Goal: Information Seeking & Learning: Learn about a topic

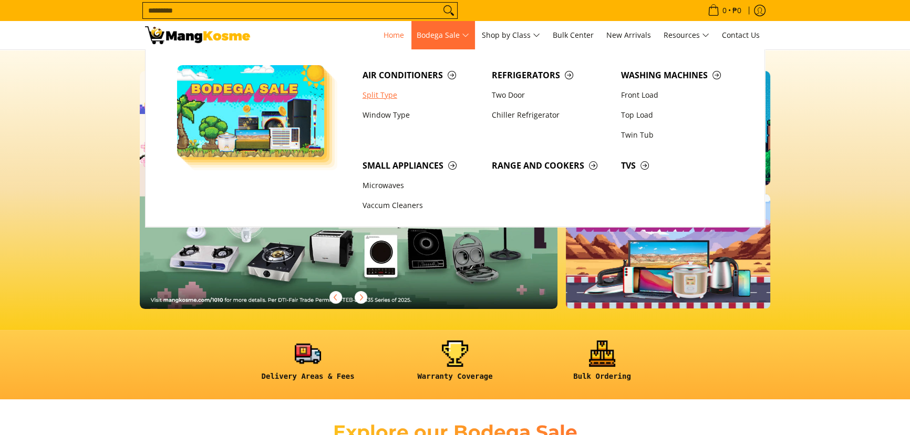
click at [397, 94] on link "Split Type" at bounding box center [421, 95] width 129 height 20
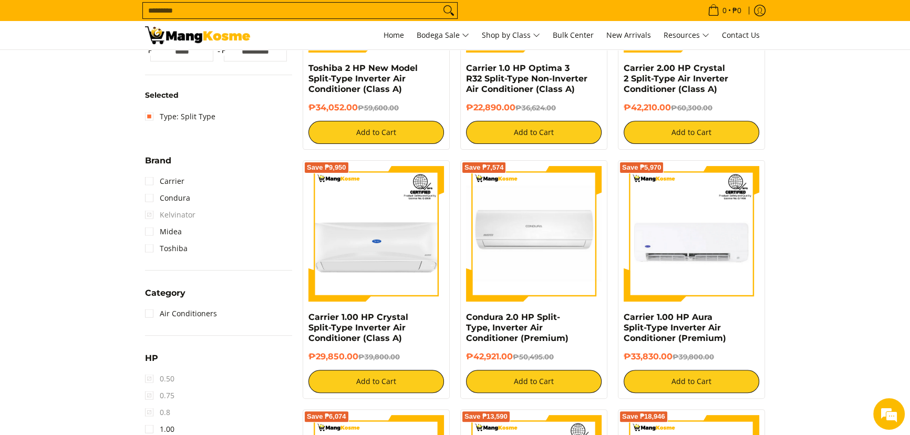
scroll to position [430, 0]
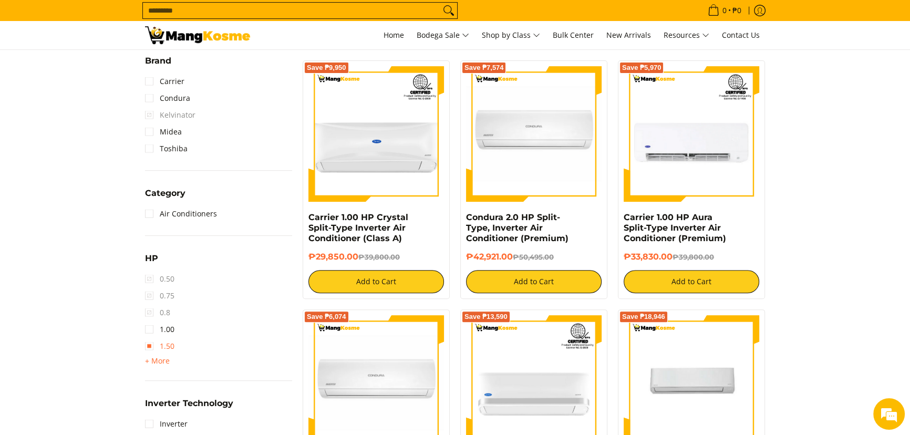
drag, startPoint x: 162, startPoint y: 358, endPoint x: 166, endPoint y: 363, distance: 6.7
click at [162, 359] on span "+ More" at bounding box center [157, 361] width 25 height 8
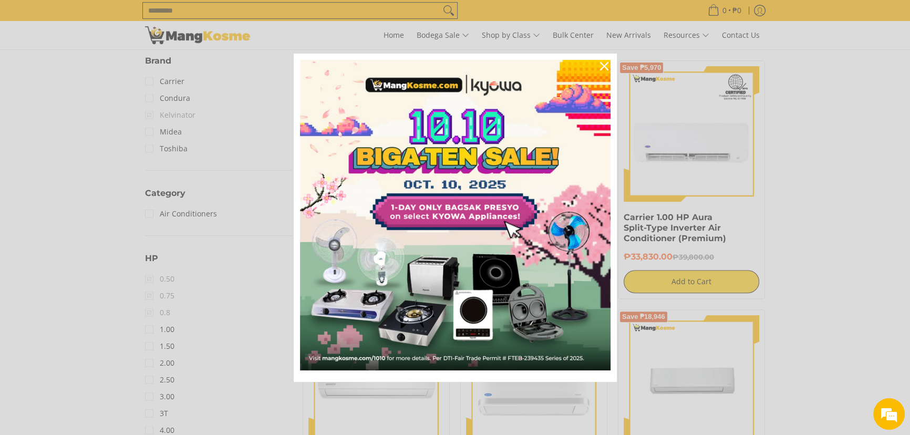
click at [168, 379] on div "Marketing offer form" at bounding box center [455, 217] width 910 height 435
click at [600, 66] on icon "close icon" at bounding box center [604, 66] width 8 height 8
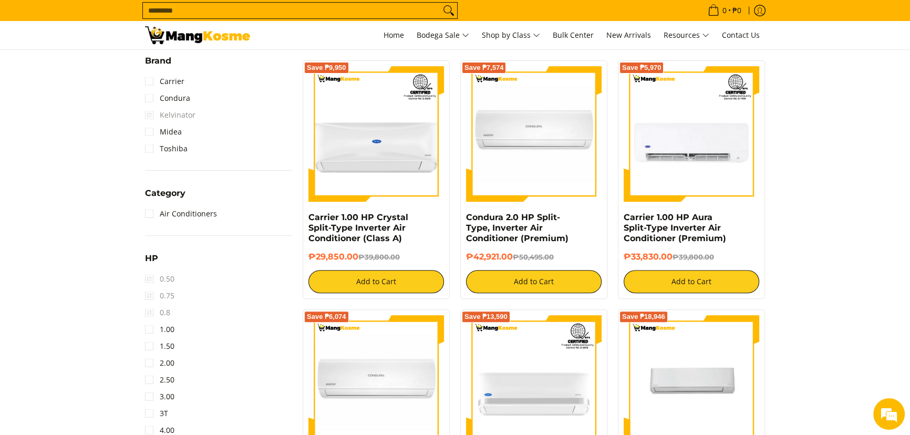
click at [175, 378] on li "2.50" at bounding box center [218, 379] width 147 height 17
click at [164, 373] on link "2.50" at bounding box center [159, 379] width 29 height 17
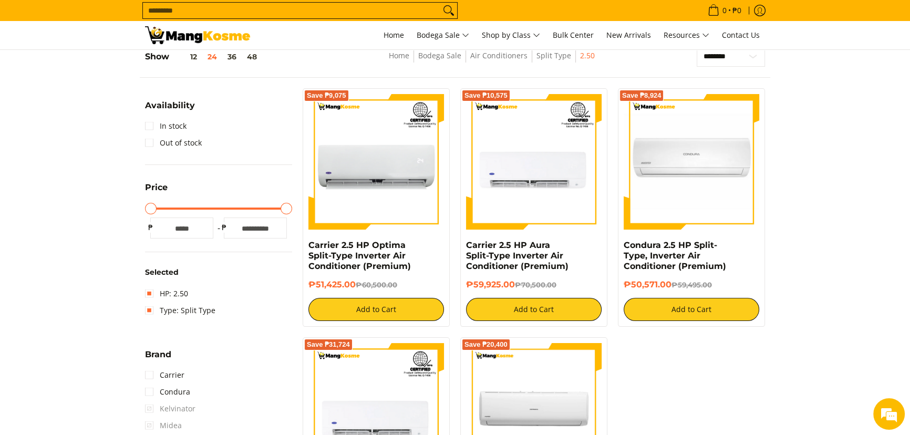
scroll to position [148, 0]
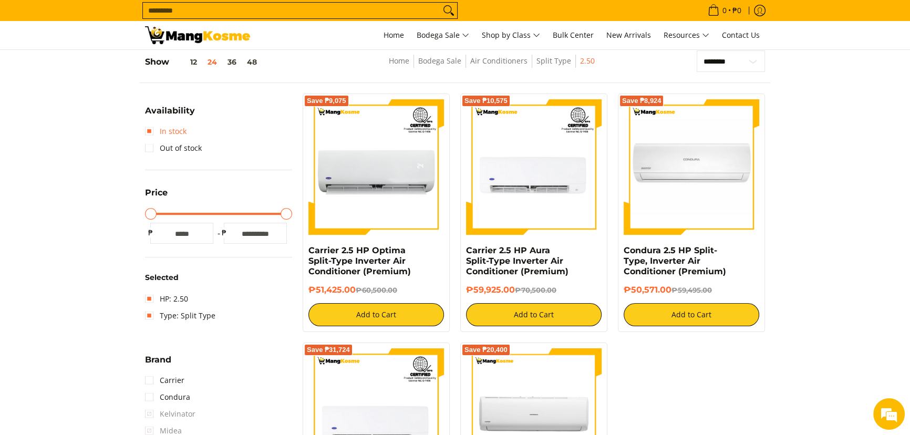
click at [168, 132] on link "In stock" at bounding box center [165, 131] width 41 height 17
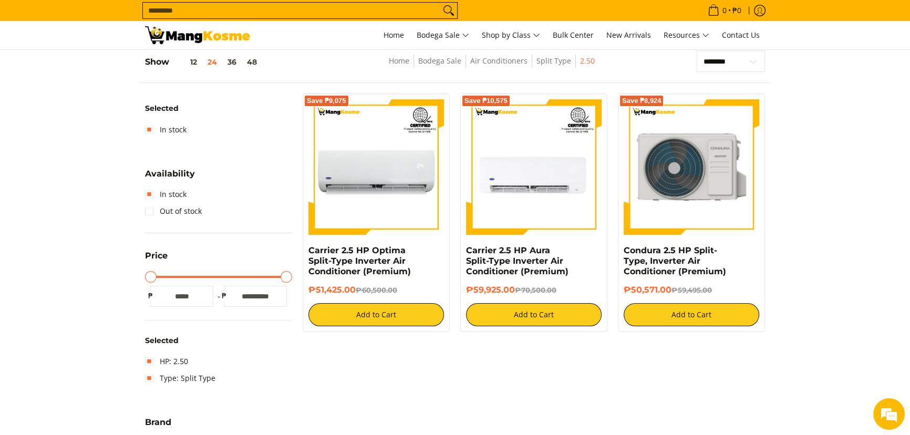
click at [714, 167] on img at bounding box center [692, 167] width 136 height 136
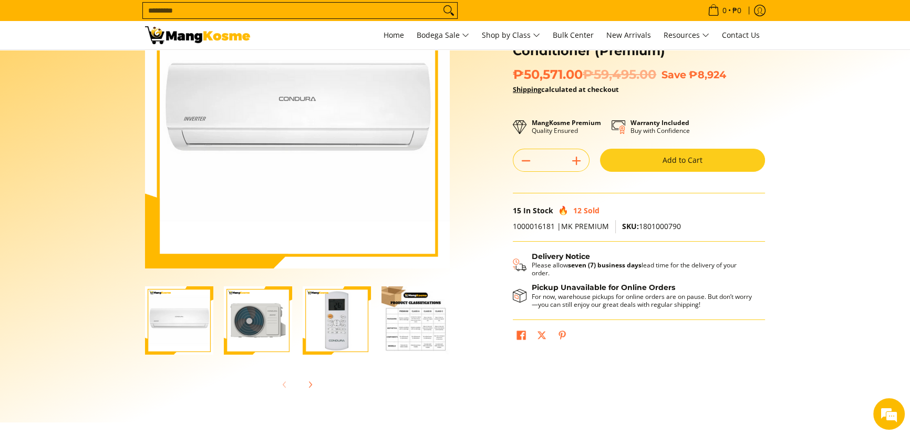
scroll to position [143, 0]
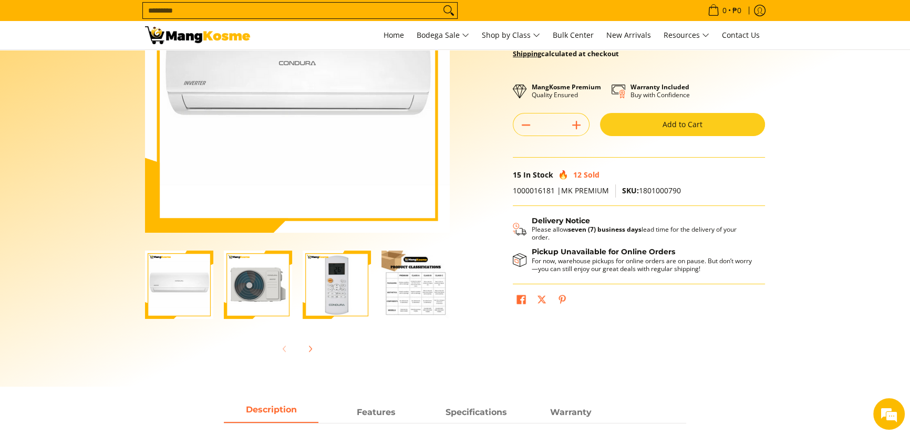
drag, startPoint x: 271, startPoint y: 289, endPoint x: 292, endPoint y: 289, distance: 21.0
click at [271, 289] on img "Condura 2.5 HP Split-Type, Inverter Air Conditioner (Premium)-2" at bounding box center [258, 285] width 68 height 68
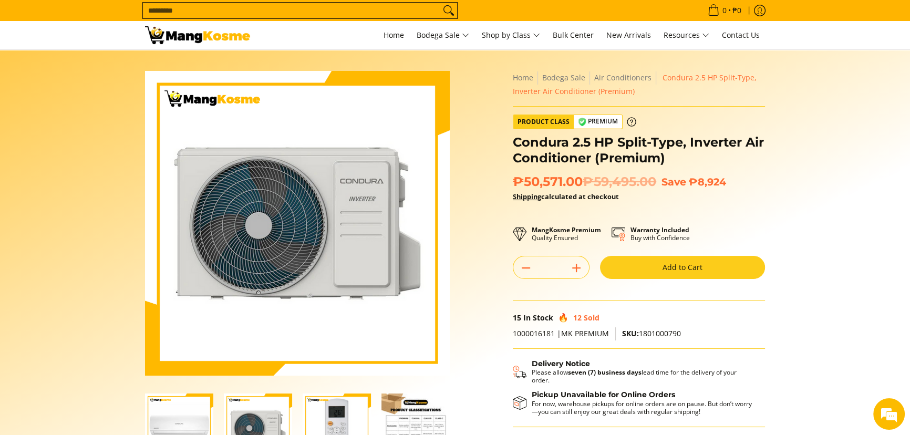
scroll to position [0, 0]
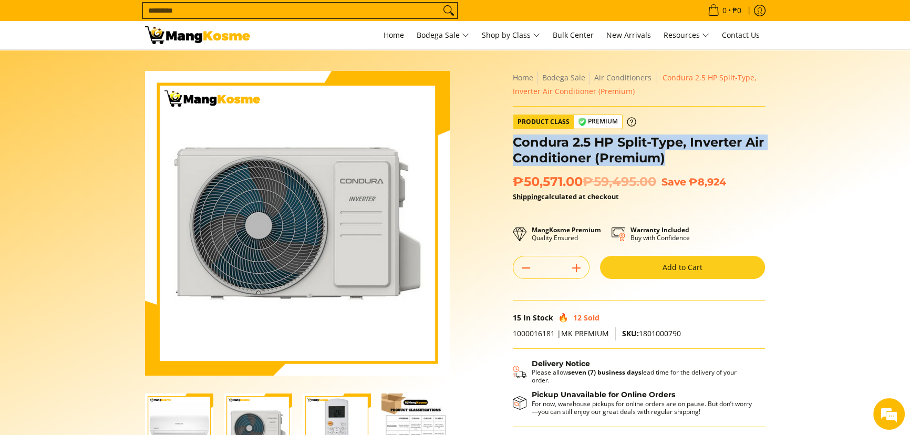
drag, startPoint x: 685, startPoint y: 158, endPoint x: 513, endPoint y: 141, distance: 173.1
click at [513, 141] on h1 "Condura 2.5 HP Split-Type, Inverter Air Conditioner (Premium)" at bounding box center [639, 150] width 252 height 32
copy h1 "Condura 2.5 HP Split-Type, Inverter Air Conditioner (Premium)"
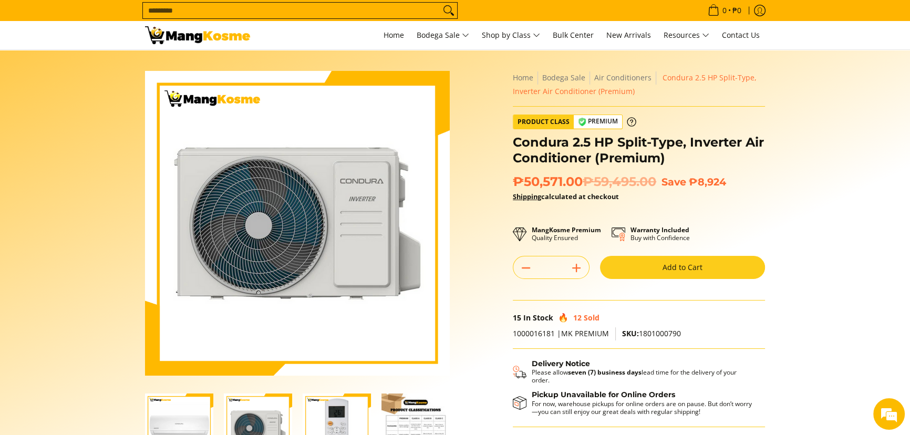
click at [659, 337] on span "SKU: 1801000790" at bounding box center [651, 333] width 59 height 10
click at [660, 337] on span "SKU: 1801000790" at bounding box center [651, 333] width 59 height 10
click at [700, 334] on p "1000016181 |MK PREMIUM SKU: 1801000790" at bounding box center [639, 338] width 252 height 22
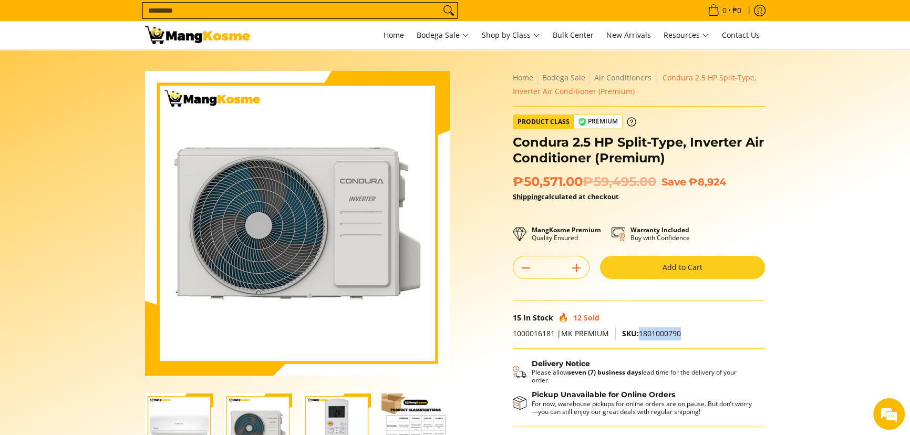
drag, startPoint x: 682, startPoint y: 333, endPoint x: 638, endPoint y: 331, distance: 44.2
click at [638, 331] on p "1000016181 |MK PREMIUM SKU: 1801000790" at bounding box center [639, 338] width 252 height 22
copy span "1801000790"
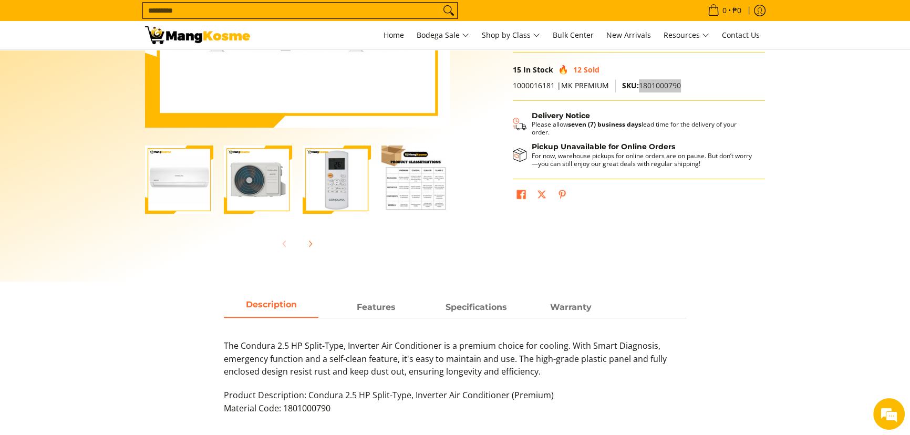
scroll to position [430, 0]
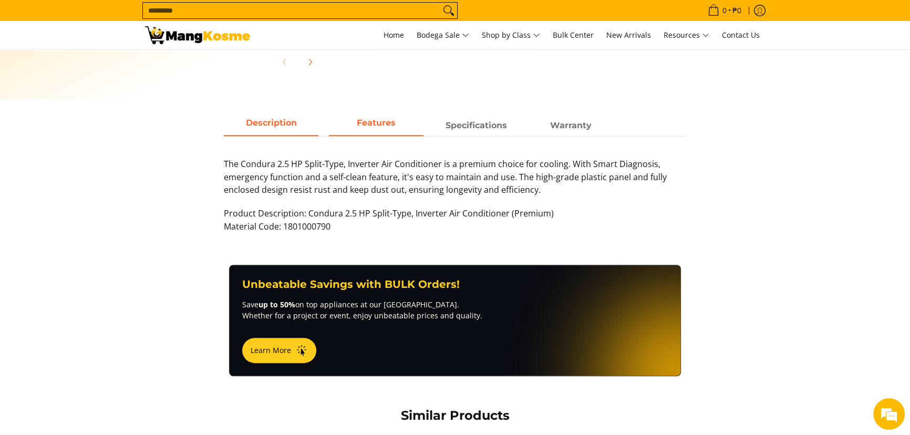
click at [388, 128] on span "Features" at bounding box center [376, 125] width 95 height 19
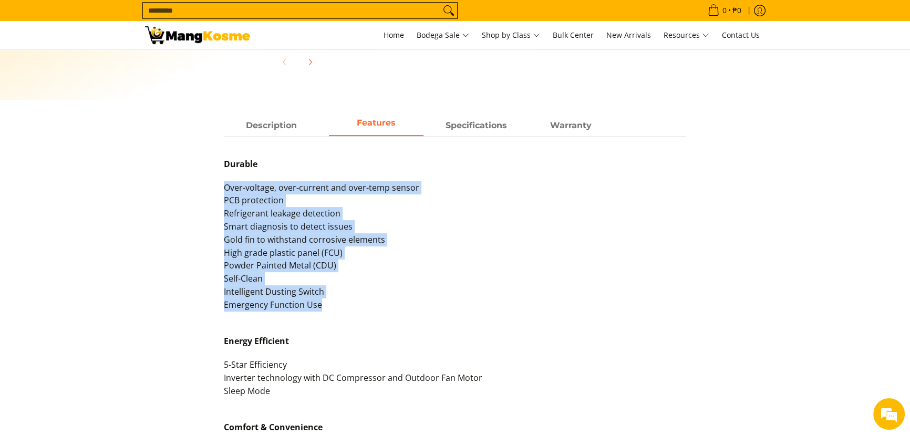
drag, startPoint x: 326, startPoint y: 306, endPoint x: 215, endPoint y: 188, distance: 161.3
click at [215, 188] on div "Description Features Specifications Warranty The Condura 2.5 HP Split-Type, Inv…" at bounding box center [455, 355] width 630 height 478
copy p "Over-voltage, over-current and over-temp sensor PCB protection Refrigerant leak…"
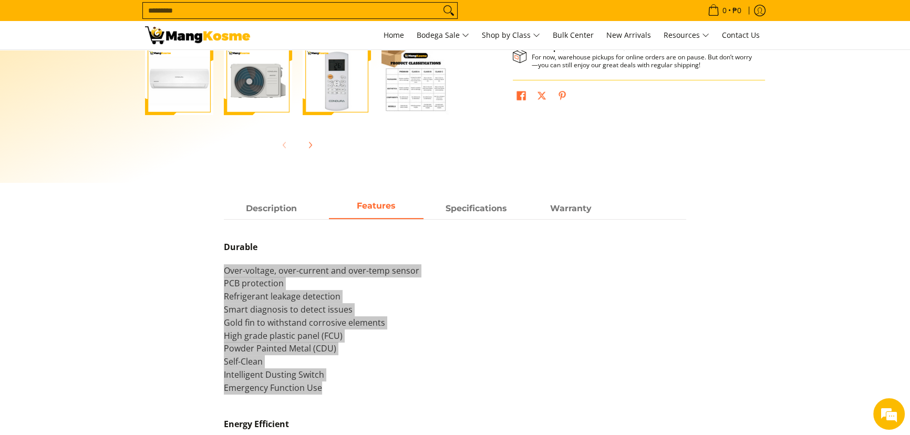
scroll to position [334, 0]
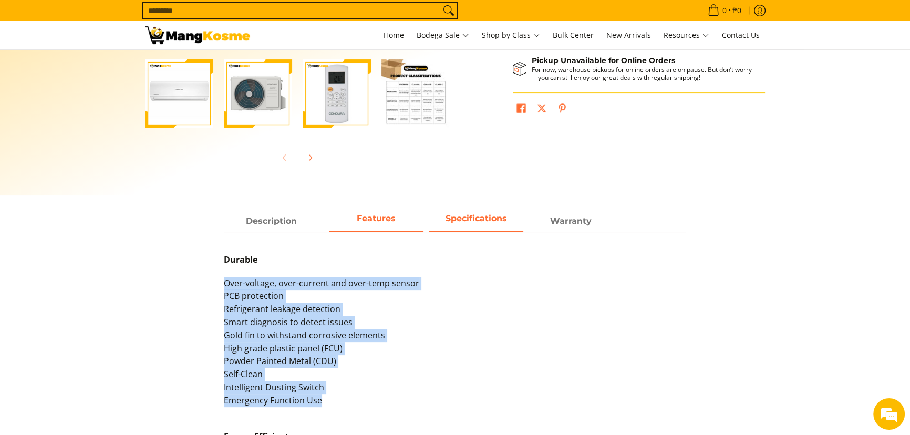
click at [458, 219] on strong "Specifications" at bounding box center [475, 218] width 61 height 10
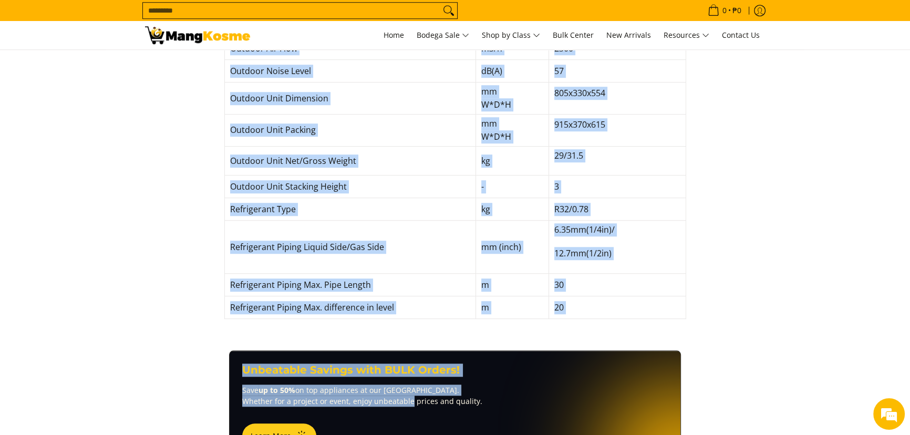
scroll to position [1082, 0]
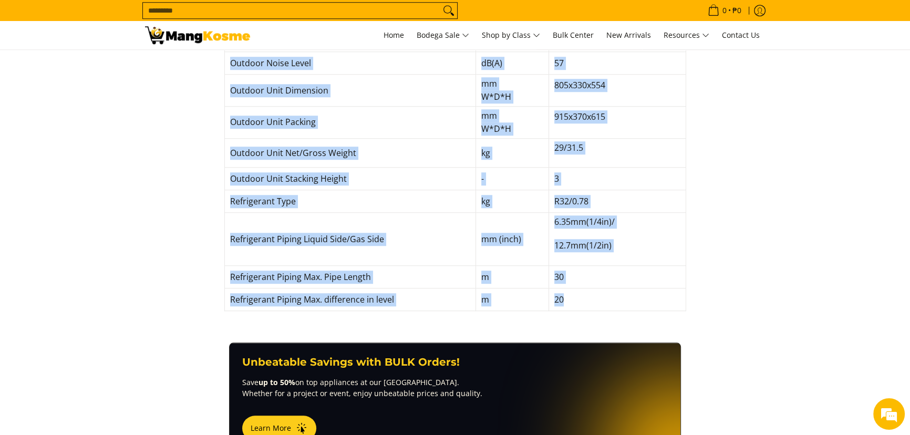
drag, startPoint x: 232, startPoint y: 122, endPoint x: 619, endPoint y: 289, distance: 421.4
copy tbody "ower supply V- Ph-Hz 230V_1Ph_60HZ Cooling Capacity Kj/ hr 23,400 (2,520- 24,00…"
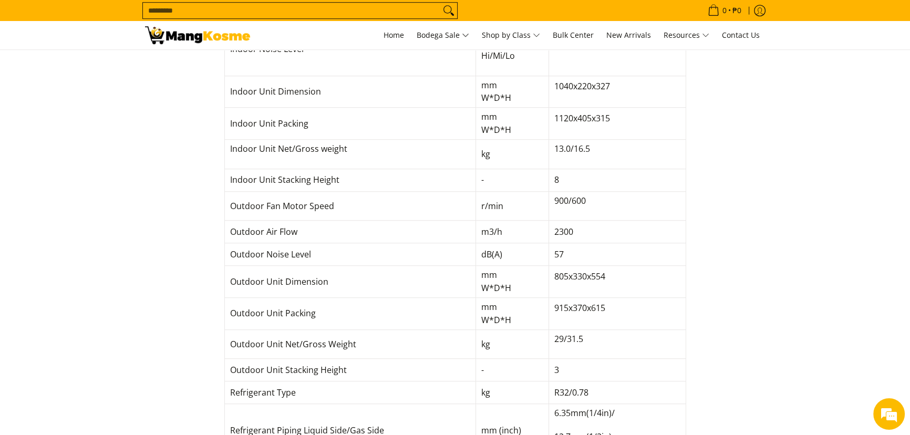
scroll to position [843, 0]
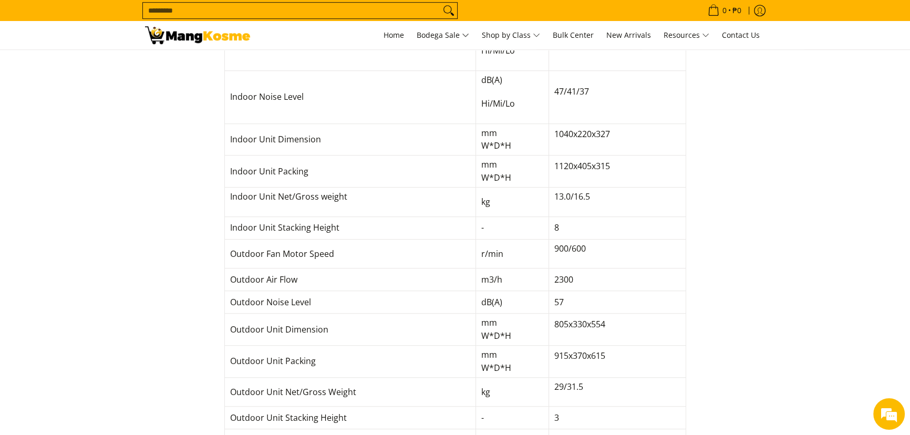
click at [635, 128] on p "1040x220x327" at bounding box center [617, 140] width 126 height 24
drag, startPoint x: 615, startPoint y: 134, endPoint x: 552, endPoint y: 134, distance: 63.0
click at [554, 134] on p "1040x220x327" at bounding box center [617, 140] width 126 height 24
copy p "1040x220x327"
click at [846, 284] on section "Description Features Specifications Warranty The Condura 2.5 HP Split-Type, Inv…" at bounding box center [455, 141] width 910 height 879
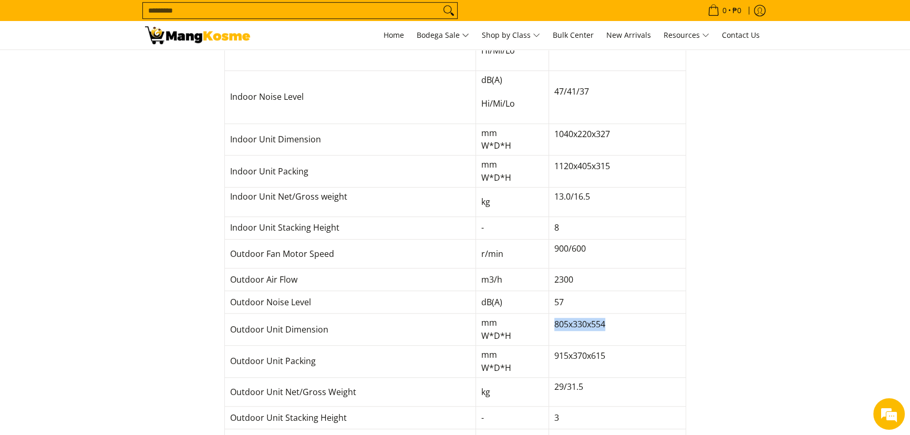
drag, startPoint x: 611, startPoint y: 320, endPoint x: 552, endPoint y: 325, distance: 59.5
click at [554, 325] on p "805x330x554" at bounding box center [617, 330] width 126 height 24
copy p "805x330x554"
drag, startPoint x: 614, startPoint y: 130, endPoint x: 554, endPoint y: 131, distance: 59.9
click at [554, 131] on p "1040x220x327" at bounding box center [617, 140] width 126 height 24
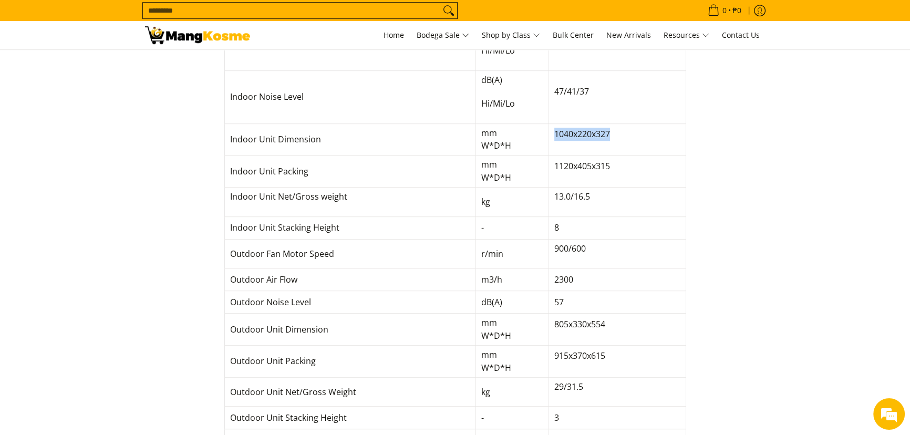
copy p "1040x220x327"
drag, startPoint x: 602, startPoint y: 320, endPoint x: 549, endPoint y: 319, distance: 52.5
click at [549, 319] on td "805x330x554" at bounding box center [616, 330] width 137 height 32
copy p "805x330x554"
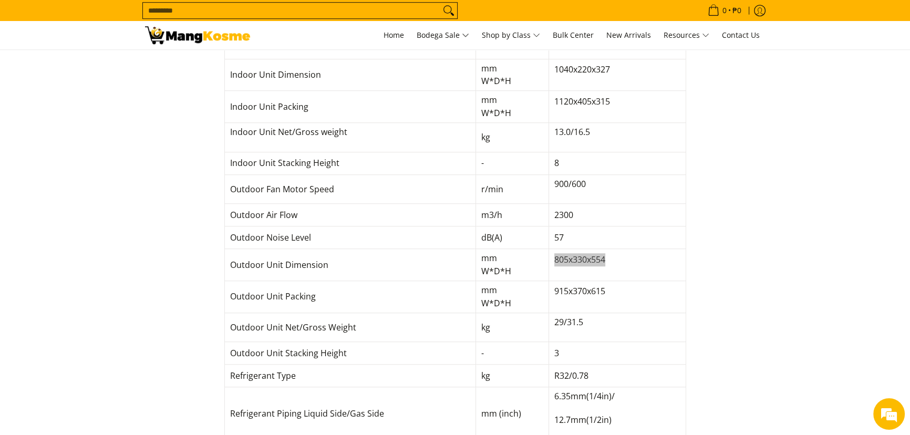
scroll to position [891, 0]
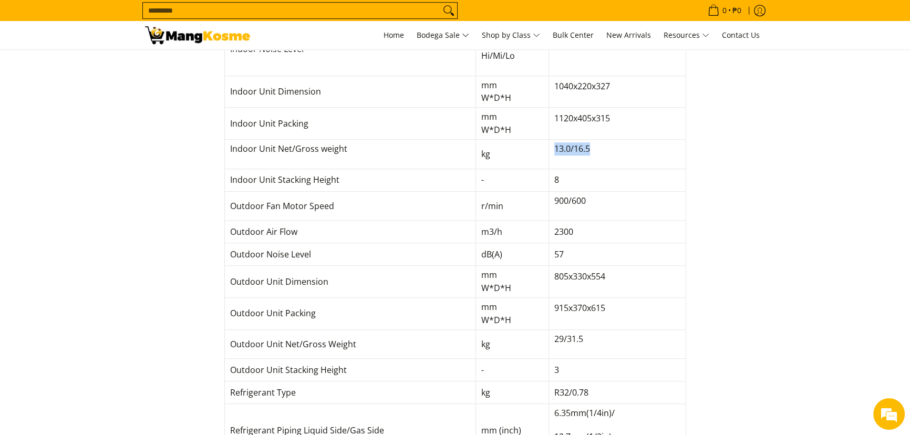
drag, startPoint x: 592, startPoint y: 144, endPoint x: 552, endPoint y: 148, distance: 40.6
click at [554, 148] on p "13.0/16.5" at bounding box center [617, 154] width 126 height 24
copy p "13.0/16.5"
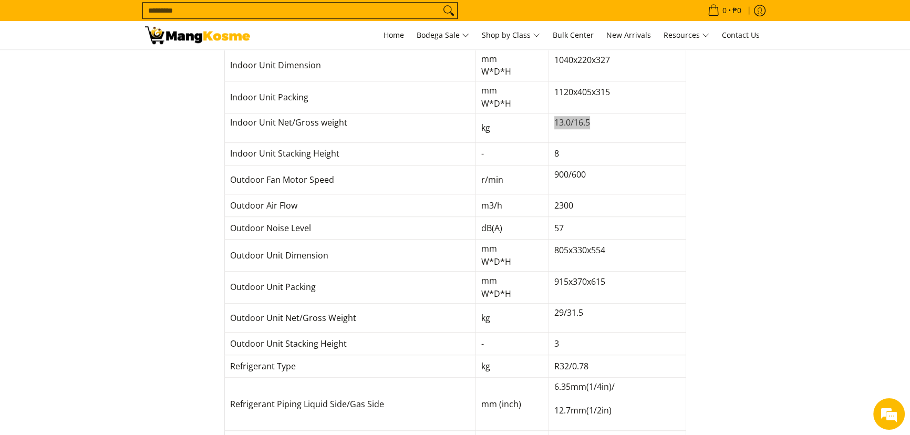
scroll to position [939, 0]
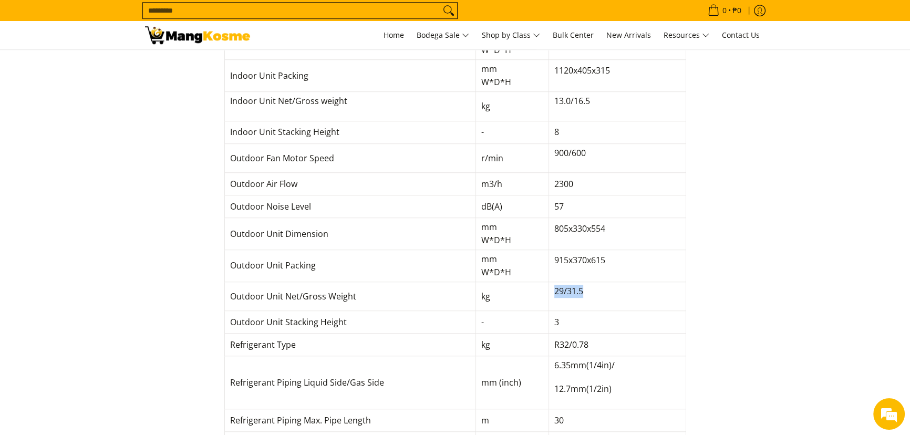
drag, startPoint x: 579, startPoint y: 289, endPoint x: 552, endPoint y: 289, distance: 26.8
click at [554, 289] on p "29/31.5" at bounding box center [617, 297] width 126 height 24
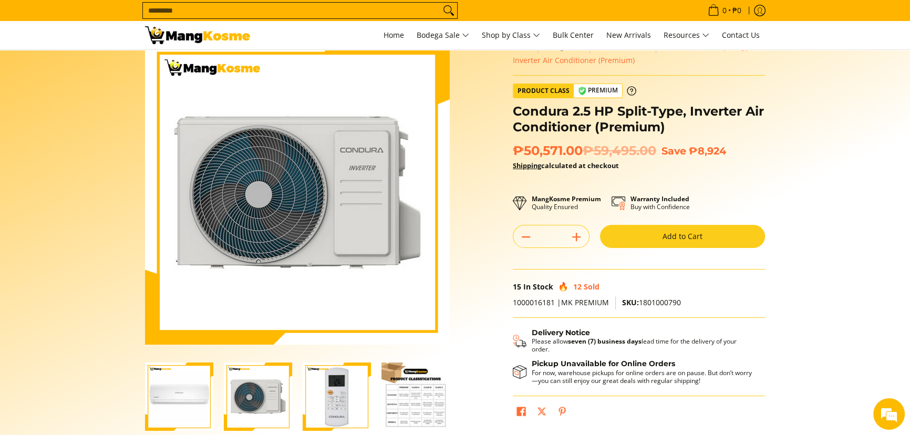
scroll to position [0, 0]
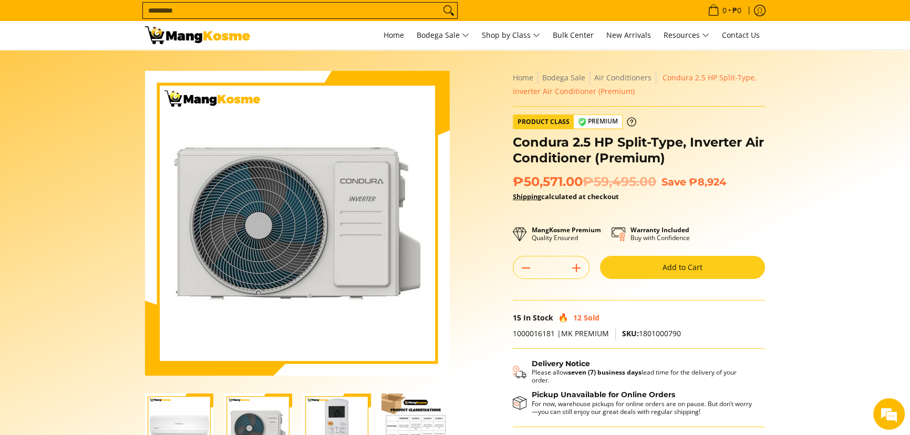
click at [367, 5] on input "Search..." at bounding box center [291, 11] width 297 height 16
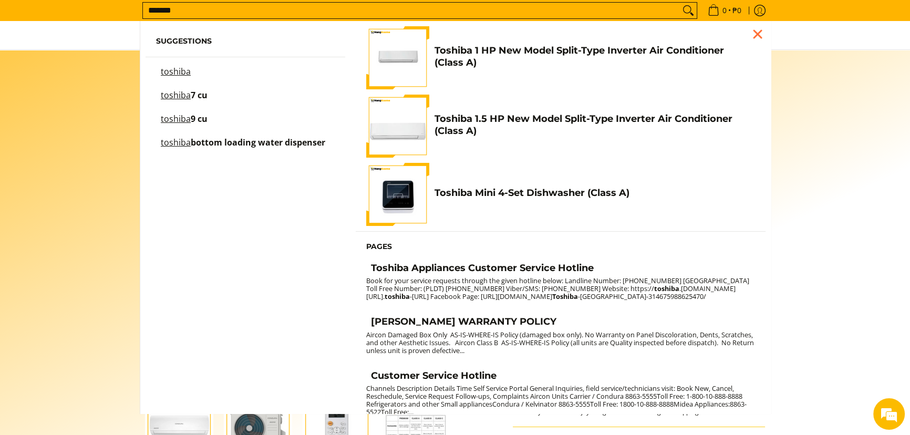
type input "*******"
click at [750, 35] on div "Close pop up" at bounding box center [758, 34] width 16 height 16
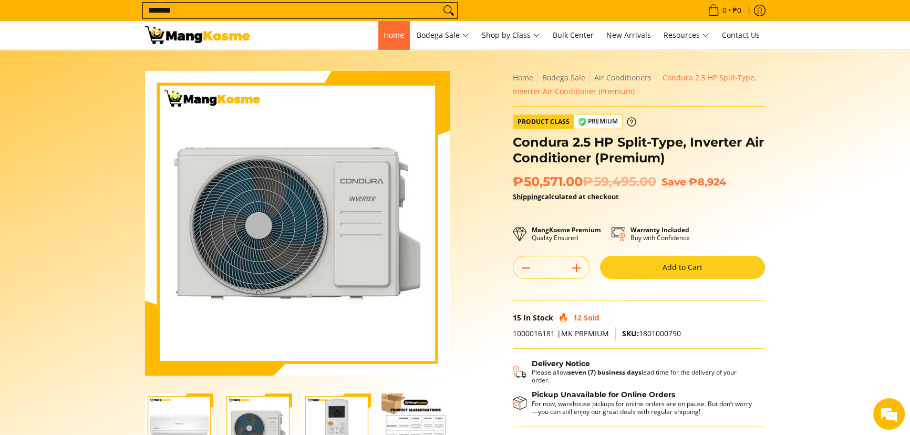
click at [396, 26] on link "Home" at bounding box center [393, 35] width 31 height 28
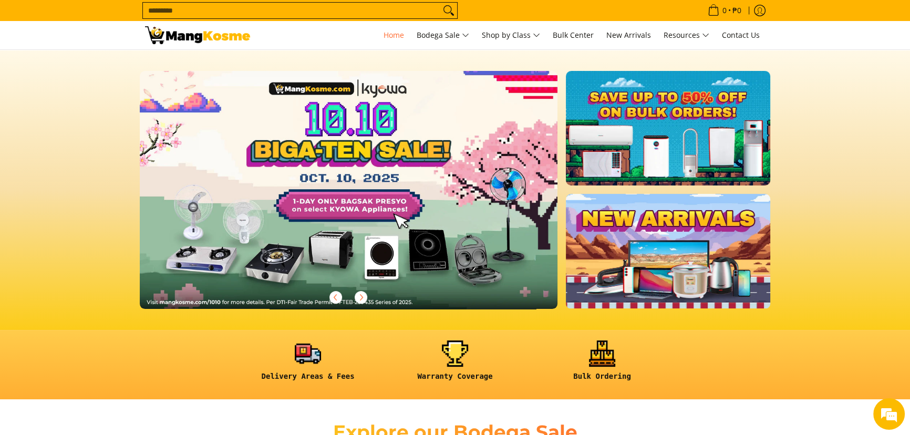
click at [388, 126] on link at bounding box center [365, 198] width 451 height 255
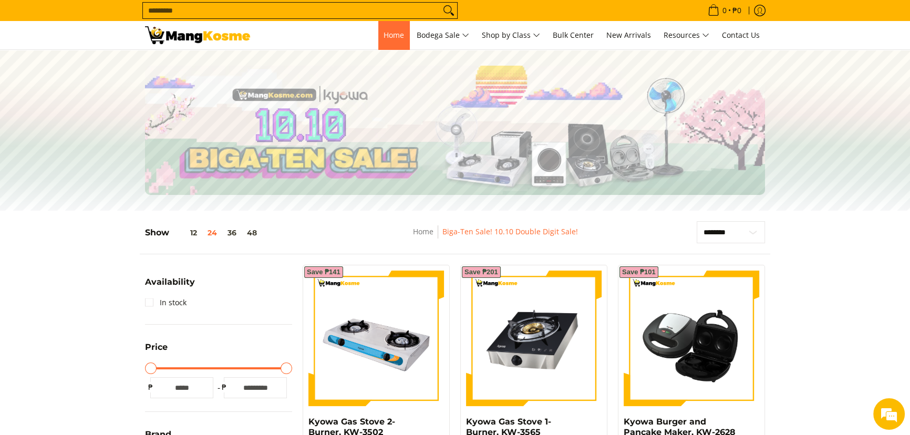
click at [380, 27] on link "Home" at bounding box center [393, 35] width 31 height 28
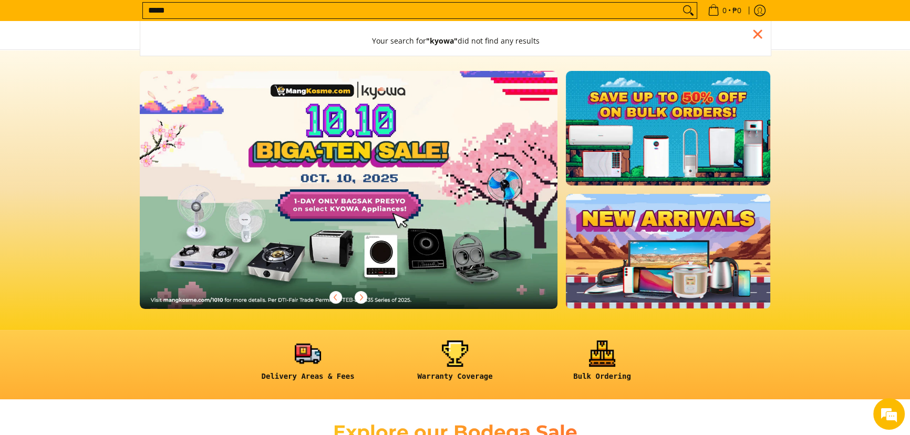
type input "*****"
click at [680, 3] on button "Search" at bounding box center [688, 11] width 17 height 16
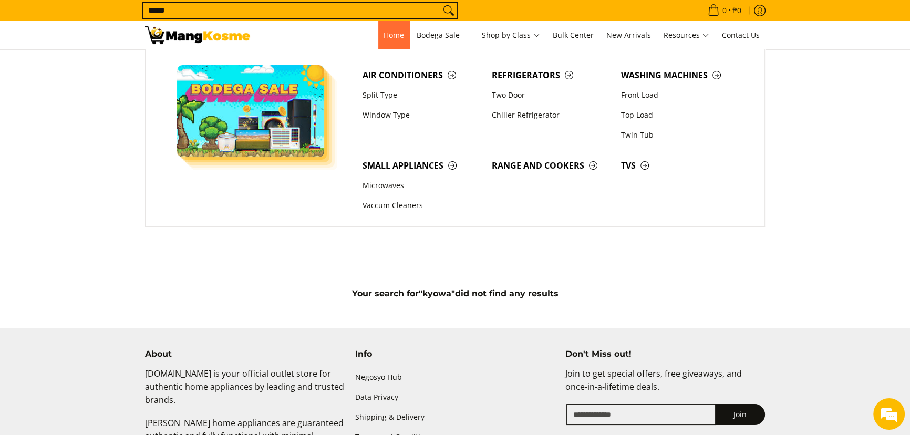
click at [387, 30] on span "Home" at bounding box center [393, 35] width 20 height 10
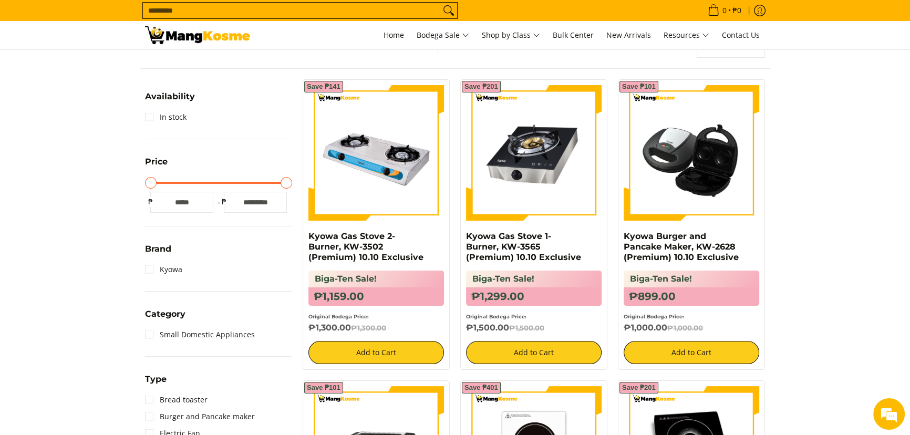
scroll to position [191, 0]
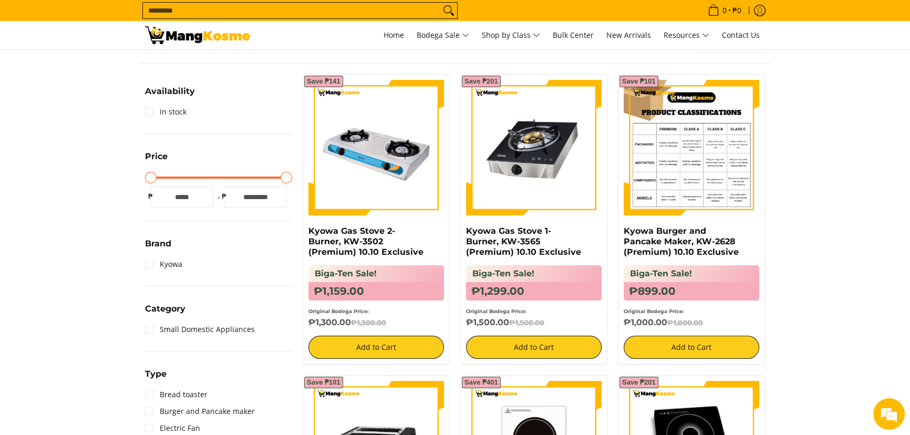
click at [693, 190] on img at bounding box center [692, 148] width 136 height 136
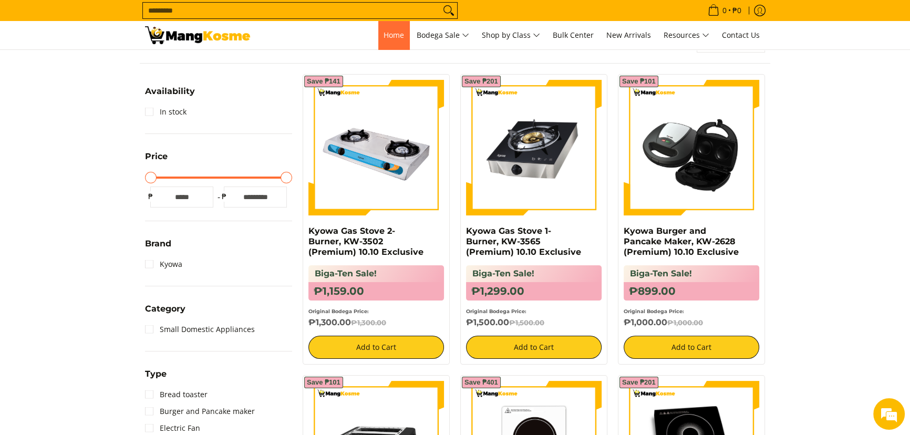
click at [399, 38] on span "Home" at bounding box center [393, 35] width 20 height 10
